Goal: Information Seeking & Learning: Understand process/instructions

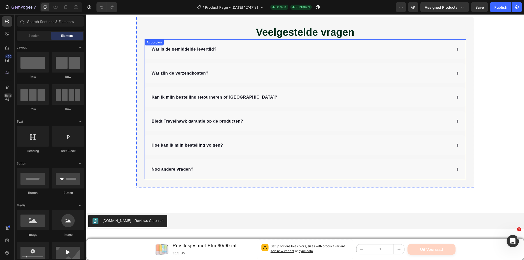
scroll to position [682, 0]
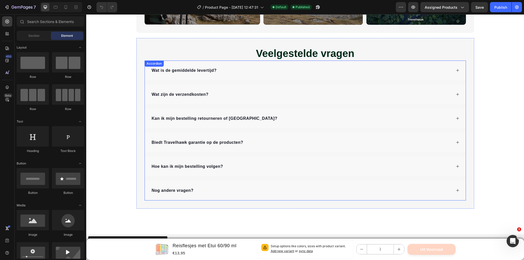
click at [203, 69] on p "Wat is de gemiddelde levertijd?" at bounding box center [184, 71] width 65 height 6
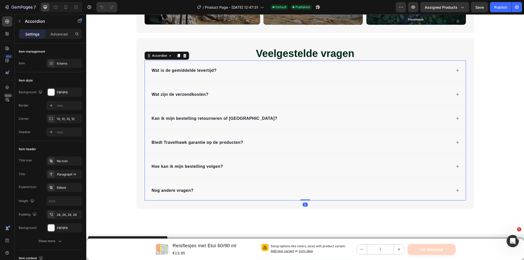
click at [456, 70] on icon at bounding box center [458, 71] width 4 height 4
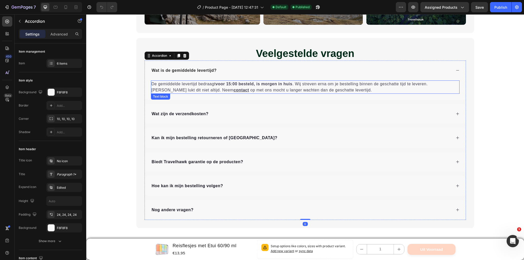
click at [270, 86] on strong "voor 15:00 besteld, is morgen in huis" at bounding box center [253, 84] width 77 height 4
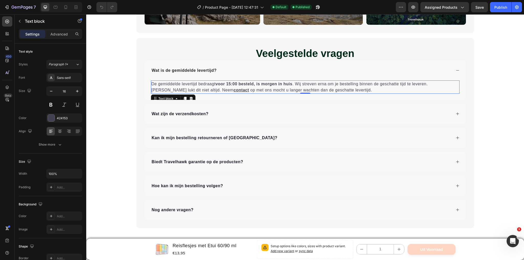
click at [281, 85] on strong "voor 15:00 besteld, is morgen in huis" at bounding box center [253, 84] width 77 height 4
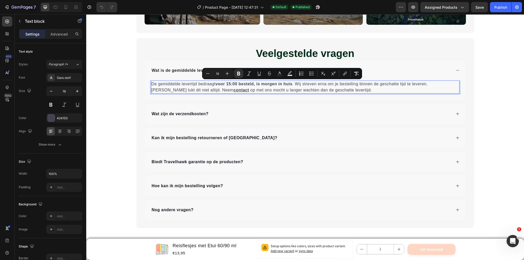
click at [265, 84] on strong "voor 15:00 besteld, is morgen in huis" at bounding box center [253, 84] width 77 height 4
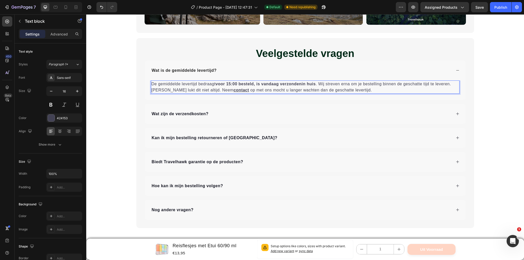
click at [314, 82] on strong "voor 15:00 besteld, is vandaag verzondenin huis" at bounding box center [265, 84] width 100 height 4
click at [355, 88] on p "De gemiddelde levertijd bedraagt voor 15:00 besteld, is vandaag verzonden . Wij…" at bounding box center [305, 87] width 308 height 12
click at [303, 82] on p "De gemiddelde levertijd bedraagt voor 15:00 besteld, is vandaag verzonden . Wij…" at bounding box center [305, 87] width 308 height 12
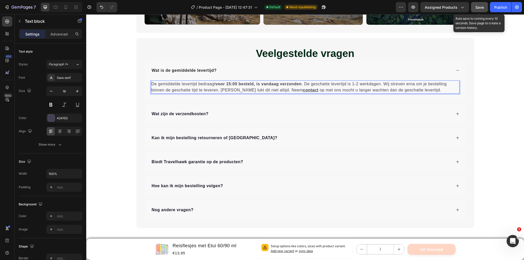
click at [483, 8] on span "Save" at bounding box center [479, 7] width 8 height 4
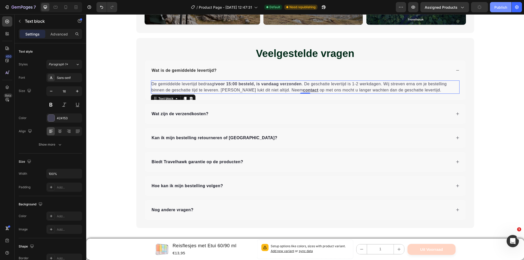
click at [500, 6] on div "Publish" at bounding box center [500, 7] width 13 height 5
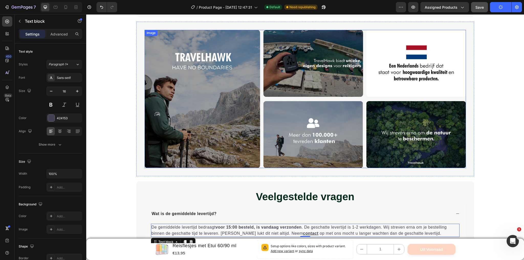
scroll to position [517, 0]
